Goal: Information Seeking & Learning: Find specific fact

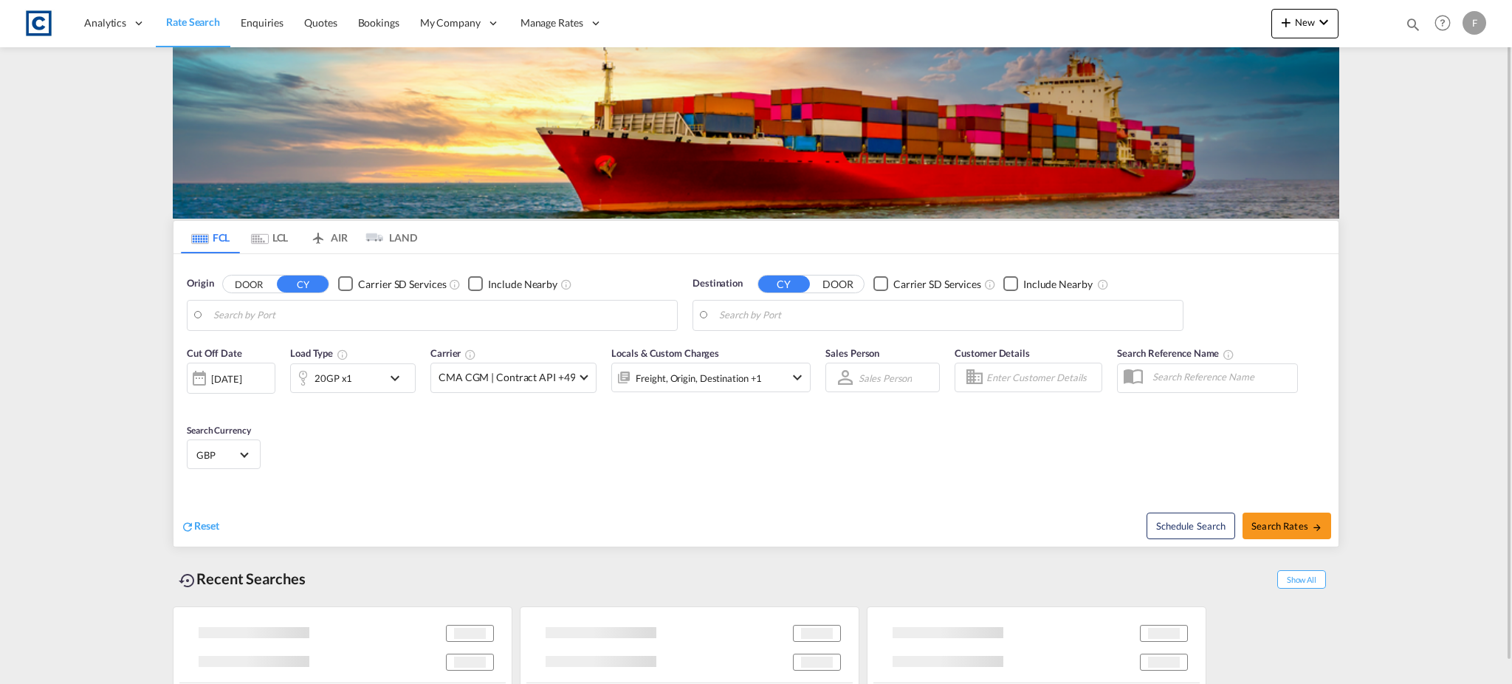
type input "GB-NE27, [GEOGRAPHIC_DATA]"
type input "[GEOGRAPHIC_DATA], [GEOGRAPHIC_DATA]"
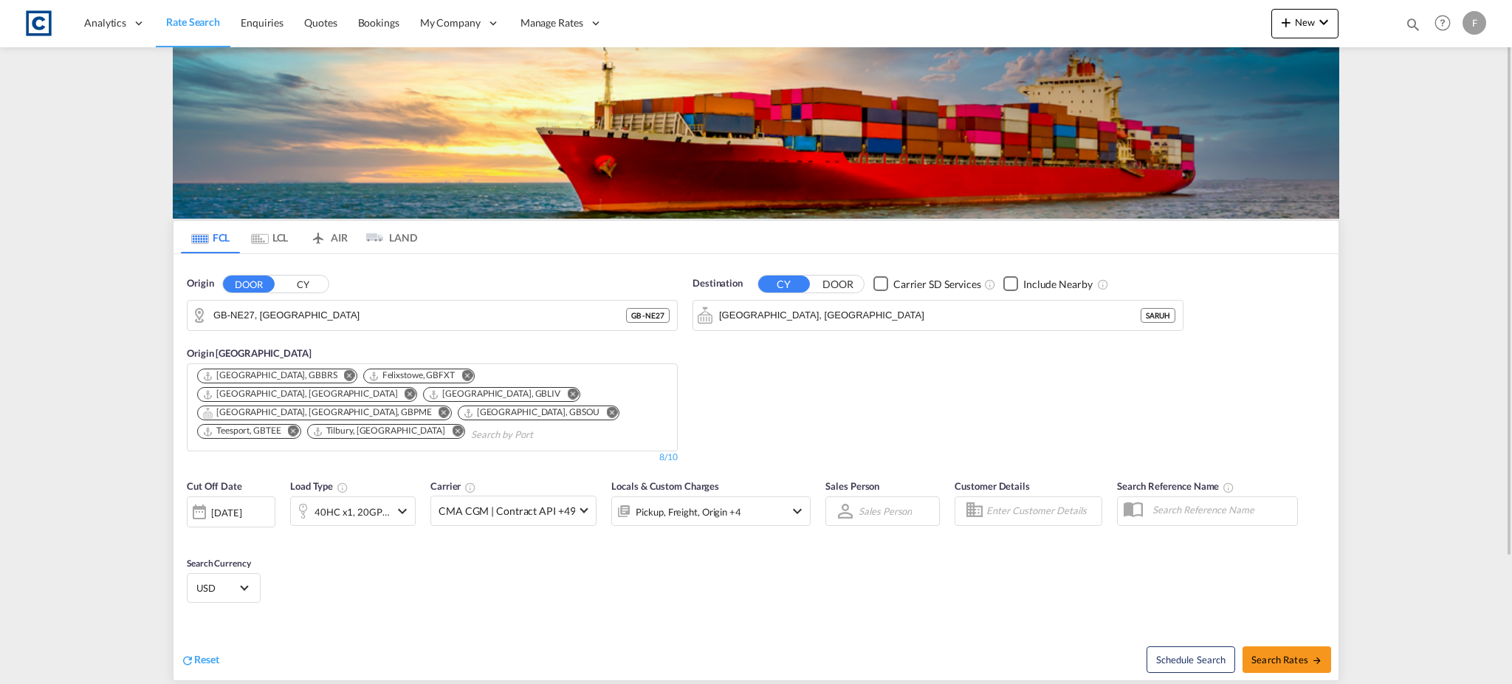
click at [294, 284] on button "CY" at bounding box center [303, 283] width 52 height 17
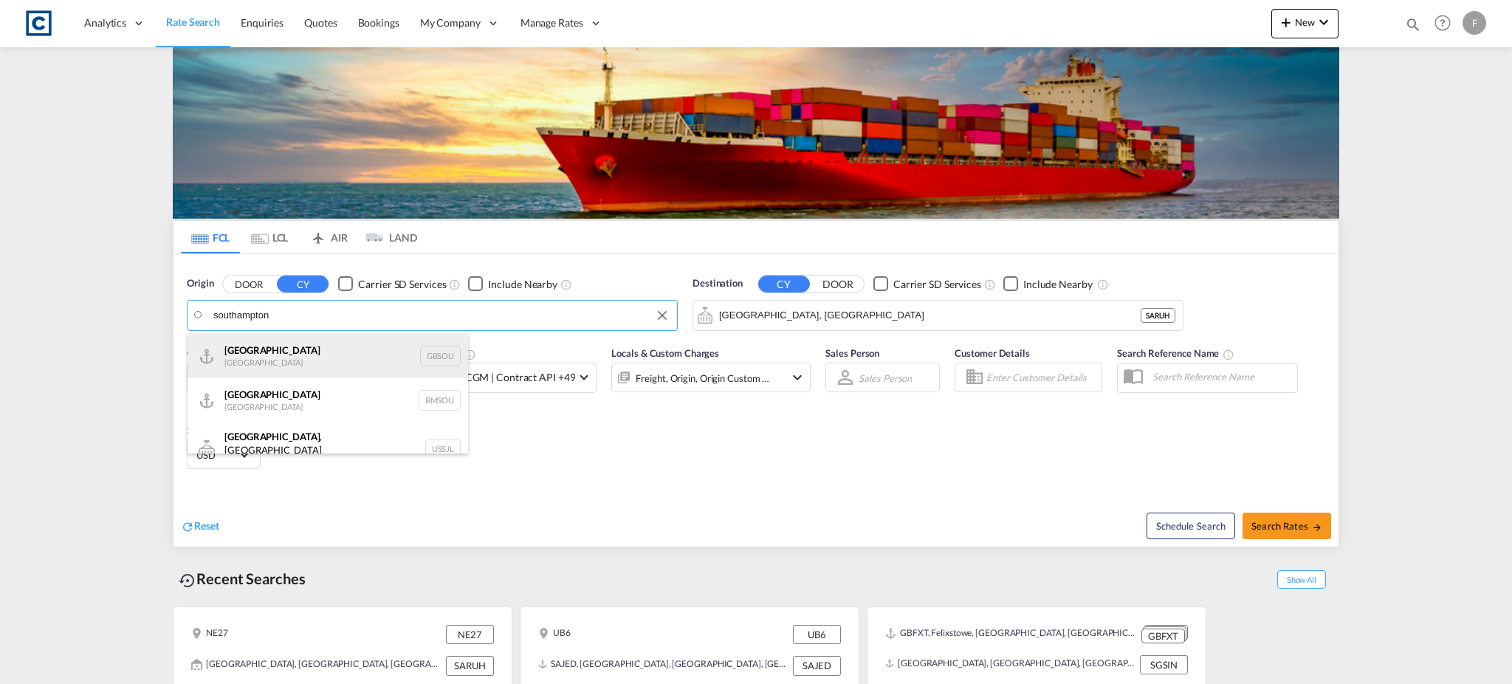
click at [289, 366] on div "[GEOGRAPHIC_DATA] [GEOGRAPHIC_DATA] GBSOU" at bounding box center [328, 356] width 281 height 44
type input "[GEOGRAPHIC_DATA], GBSOU"
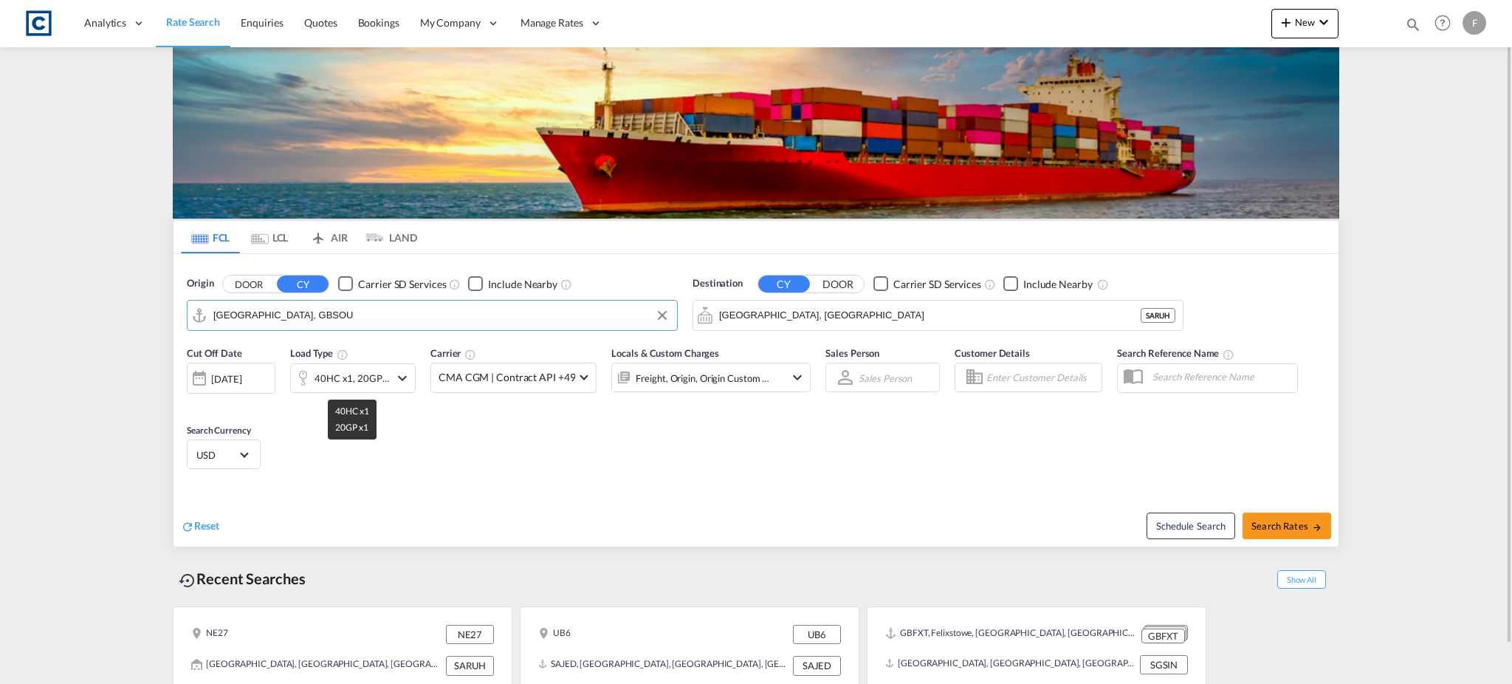
click at [371, 372] on div "40HC x1, 20GP x1" at bounding box center [352, 378] width 75 height 21
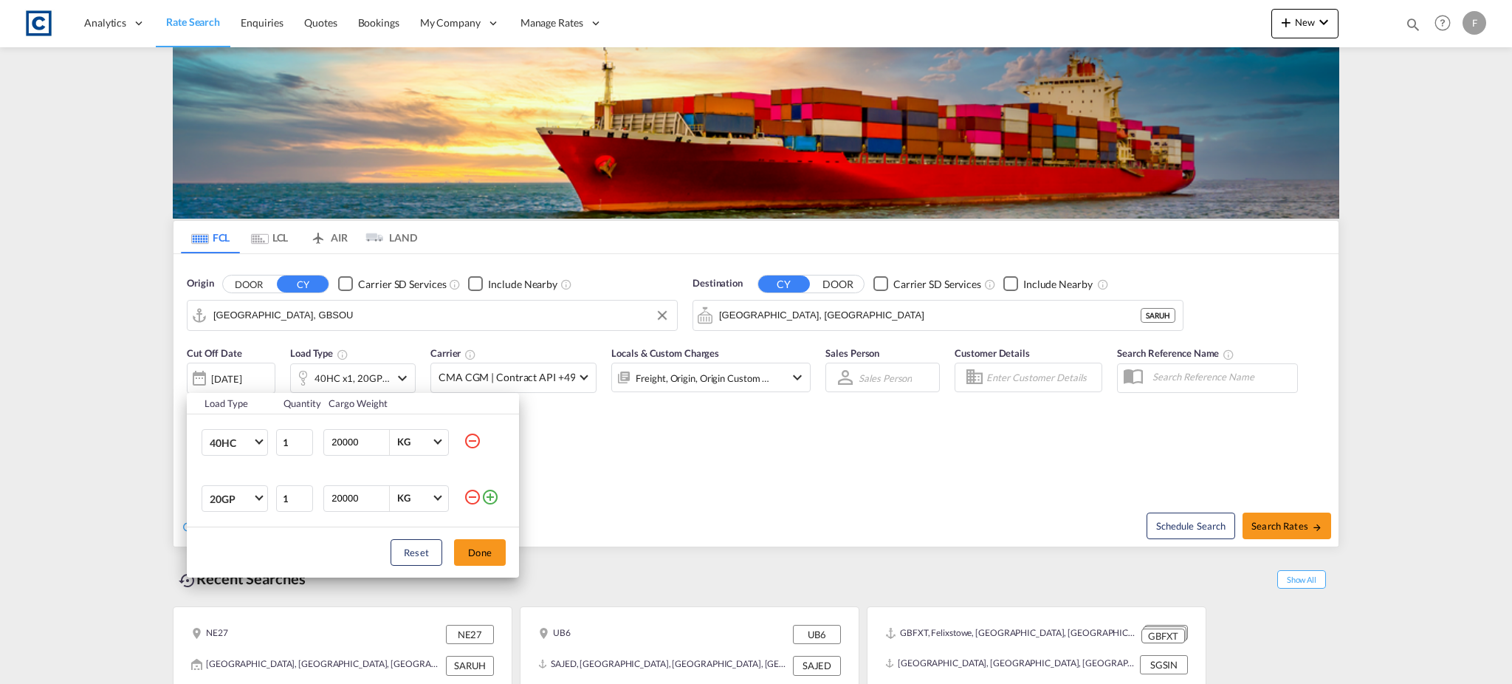
click at [467, 441] on md-icon "icon-minus-circle-outline" at bounding box center [473, 441] width 18 height 18
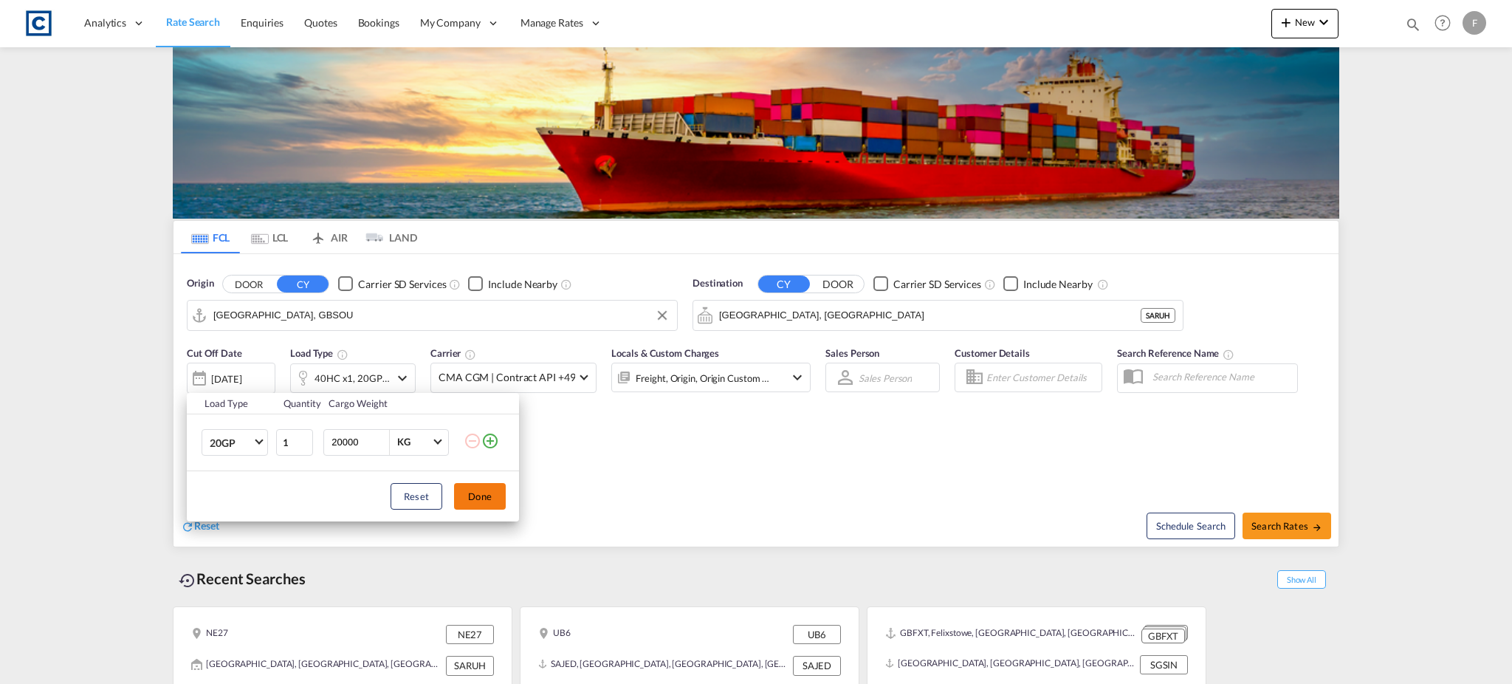
click at [482, 495] on button "Done" at bounding box center [480, 496] width 52 height 27
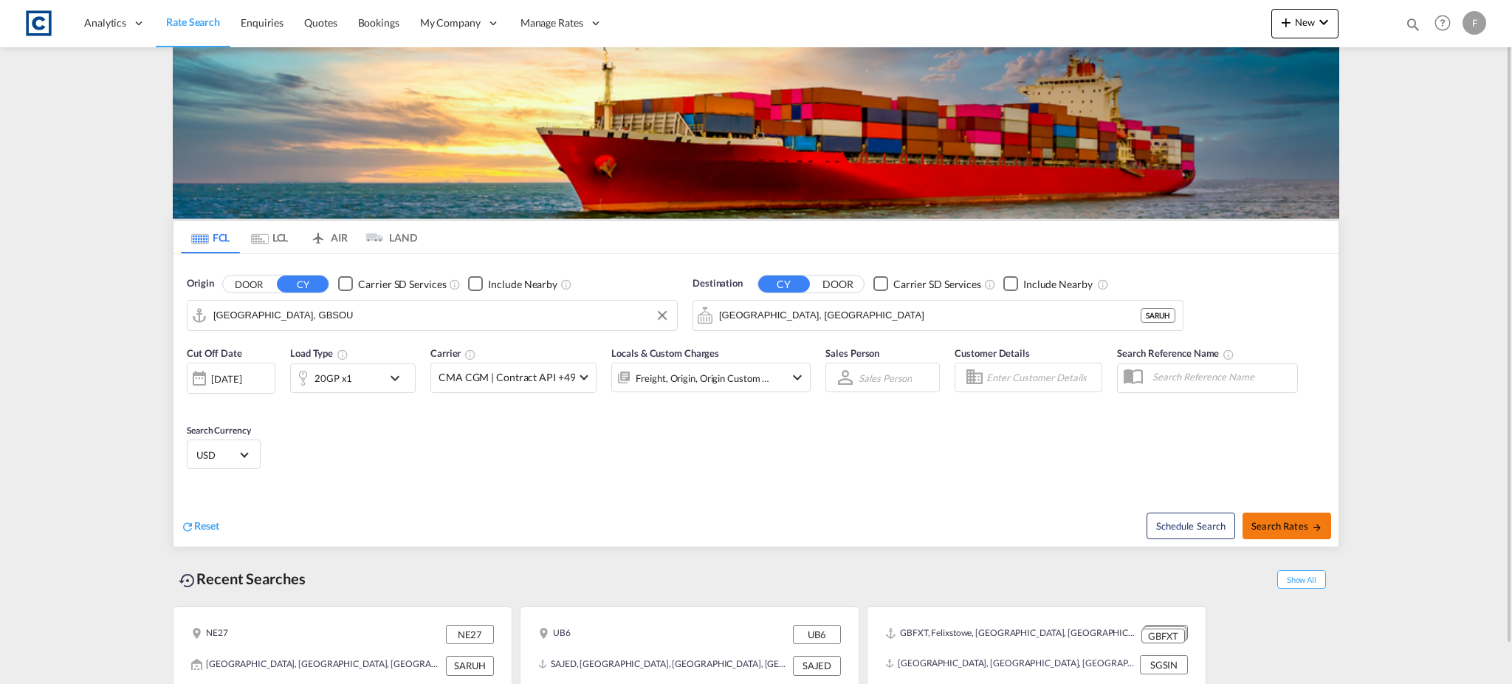
click at [1284, 525] on span "Search Rates" at bounding box center [1287, 526] width 71 height 12
type input "GBSOU to SARUH / [DATE]"
